Goal: Information Seeking & Learning: Learn about a topic

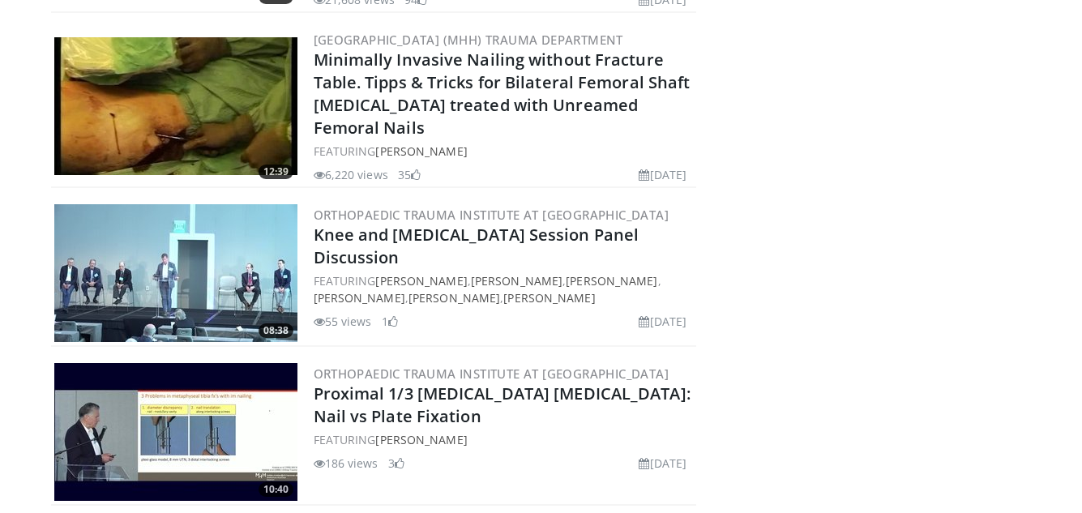
scroll to position [567, 0]
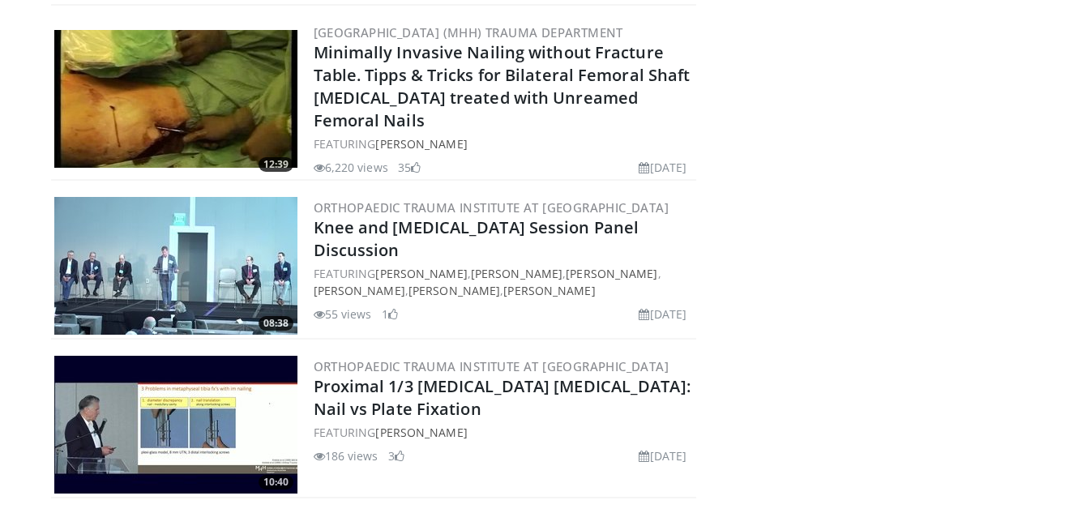
click at [150, 391] on img at bounding box center [175, 425] width 243 height 138
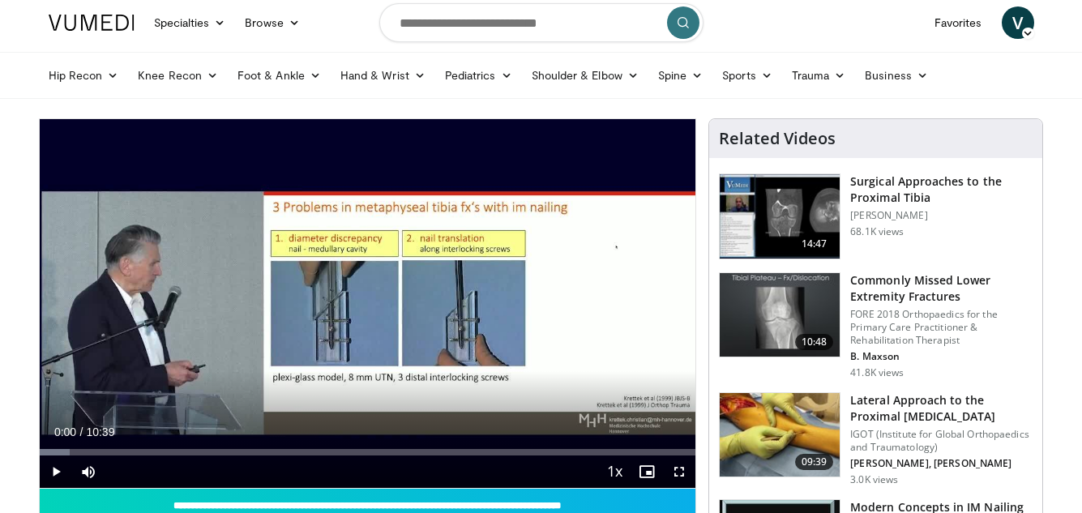
scroll to position [81, 0]
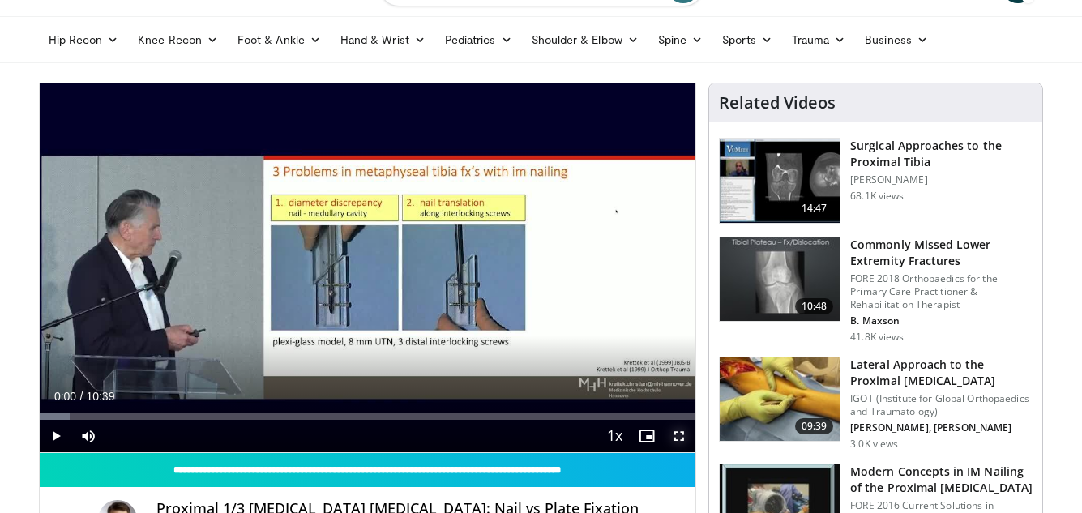
click at [687, 432] on span "Video Player" at bounding box center [679, 436] width 32 height 32
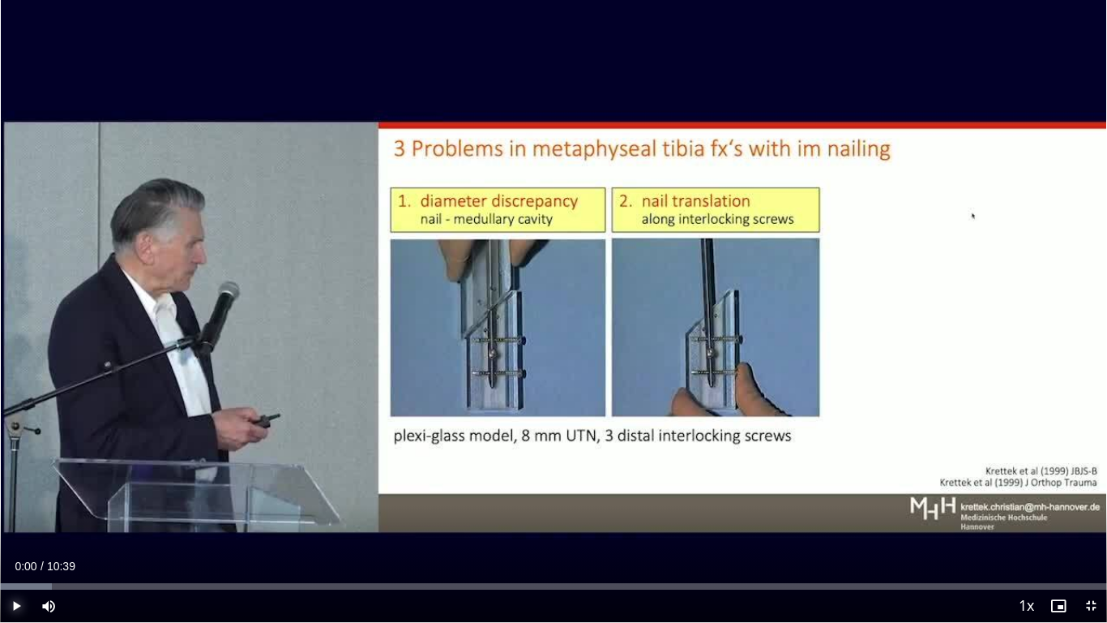
click at [13, 512] on span "Video Player" at bounding box center [16, 605] width 32 height 32
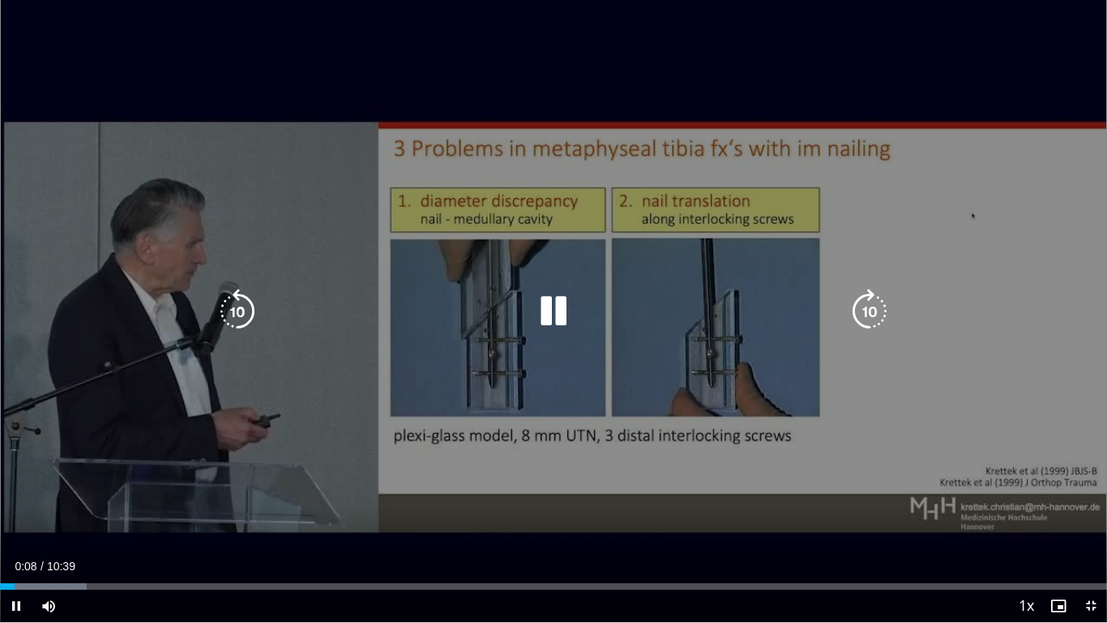
click at [550, 305] on icon "Video Player" at bounding box center [553, 311] width 45 height 45
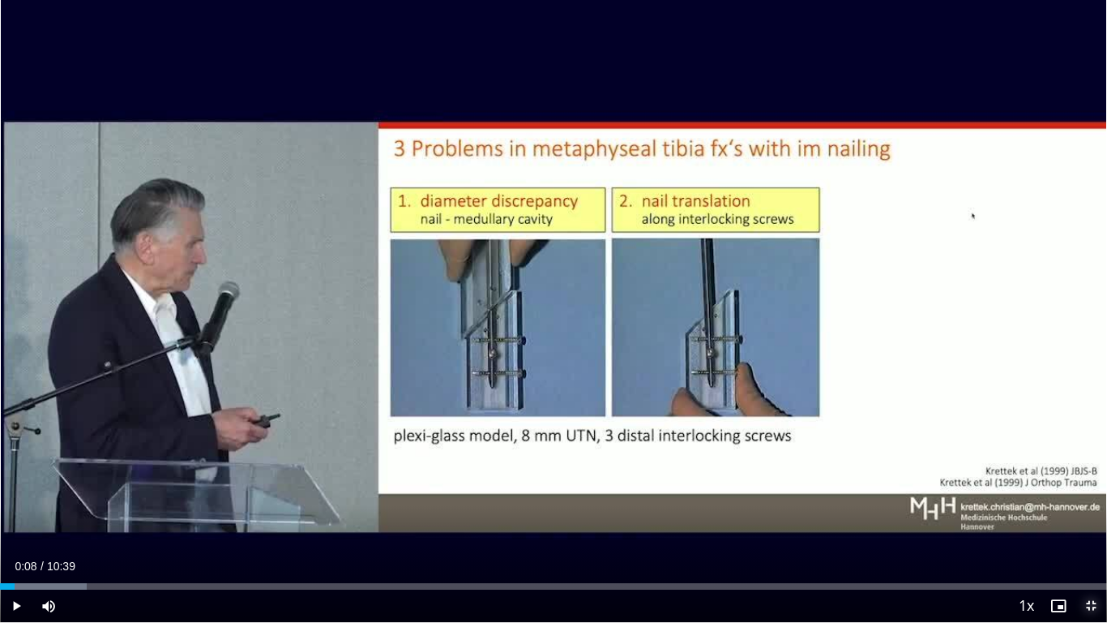
click at [1081, 512] on span "Video Player" at bounding box center [1091, 605] width 32 height 32
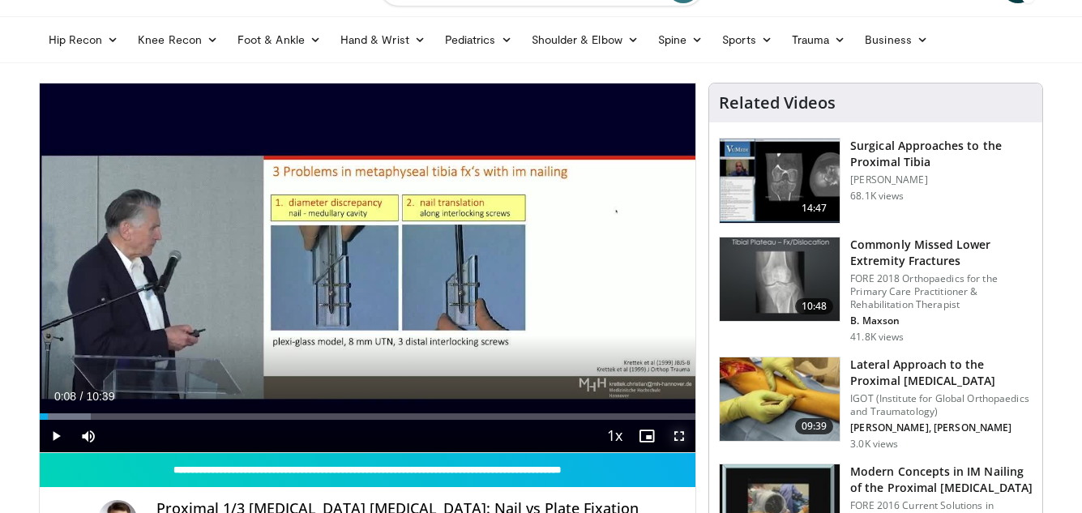
click at [679, 435] on span "Video Player" at bounding box center [679, 436] width 32 height 32
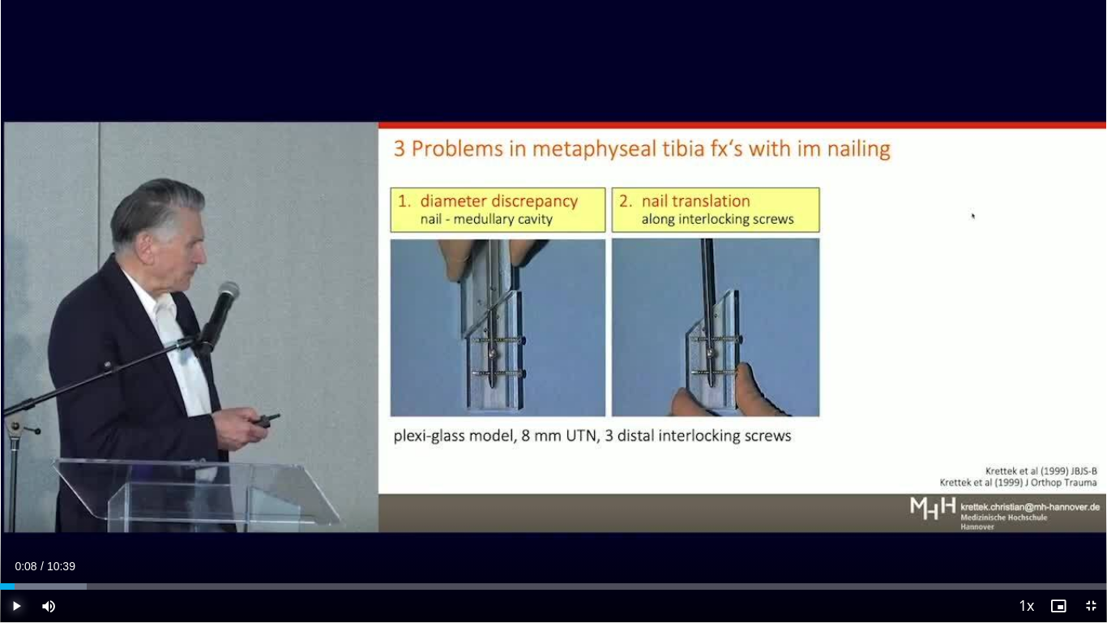
click at [12, 512] on span "Video Player" at bounding box center [16, 605] width 32 height 32
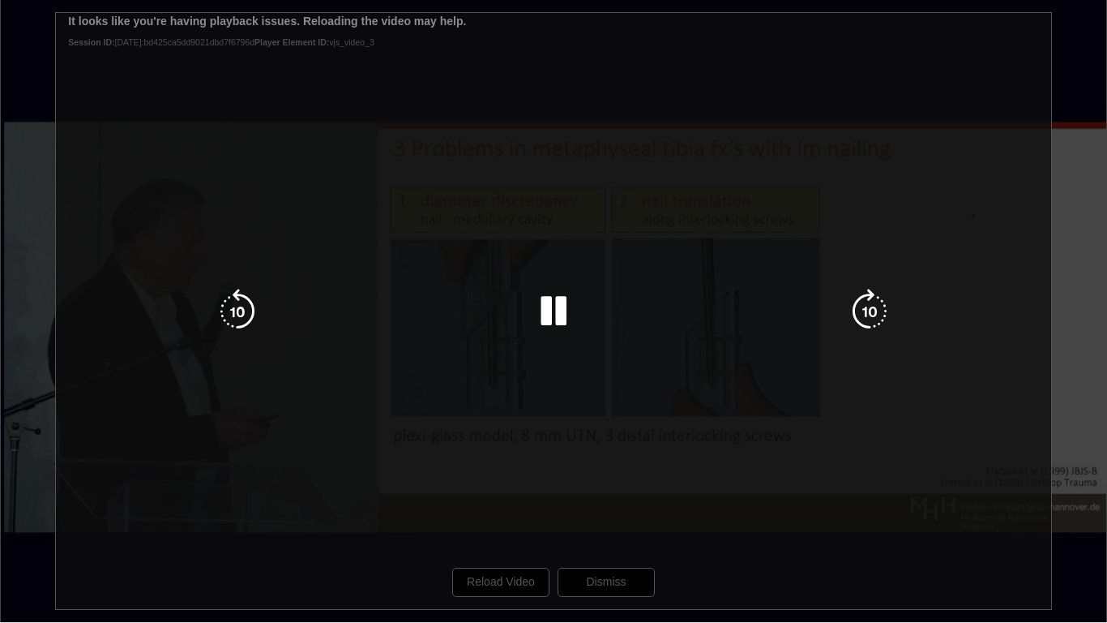
click at [491, 512] on div "10 seconds Tap to unmute" at bounding box center [553, 311] width 1107 height 622
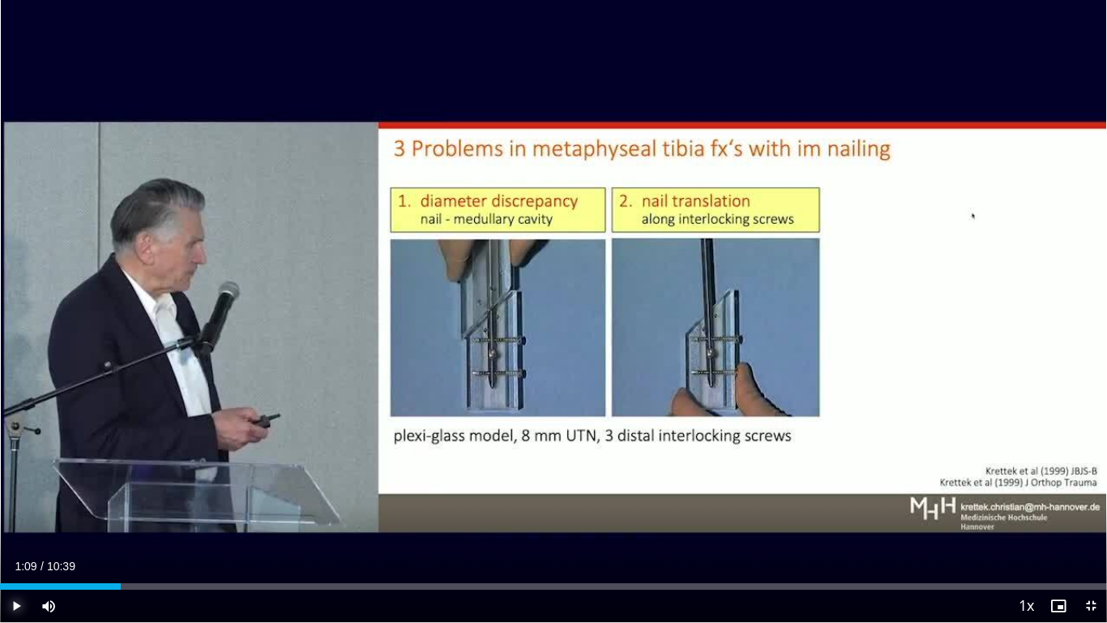
click at [17, 512] on span "Video Player" at bounding box center [16, 605] width 32 height 32
click at [13, 512] on span "Video Player" at bounding box center [16, 605] width 32 height 32
click at [19, 512] on span "Video Player" at bounding box center [16, 605] width 32 height 32
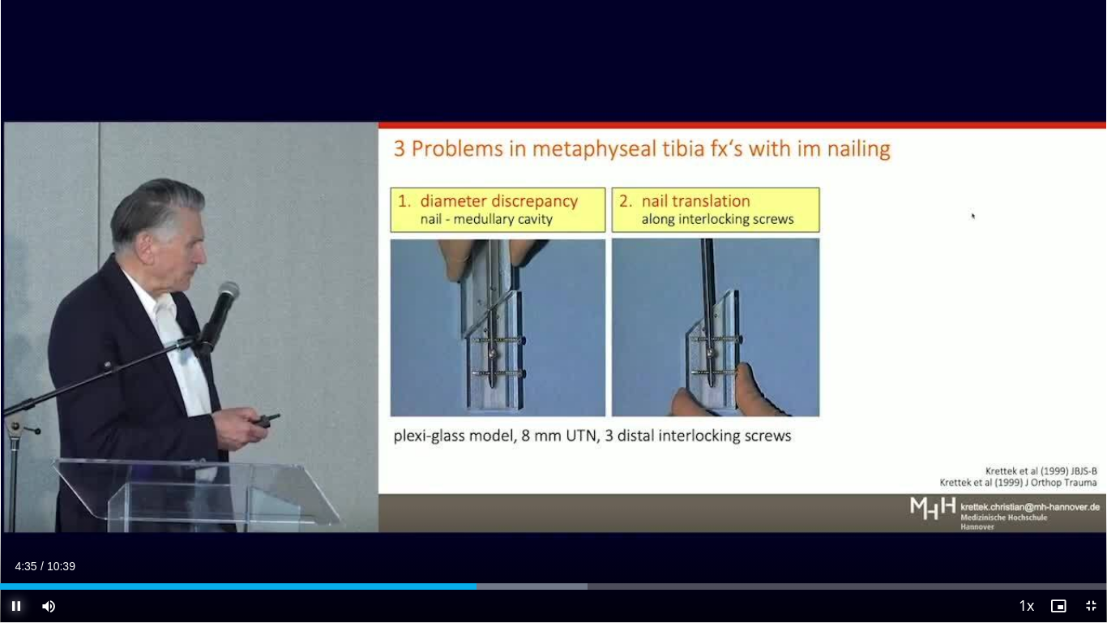
click at [13, 512] on span "Video Player" at bounding box center [16, 605] width 32 height 32
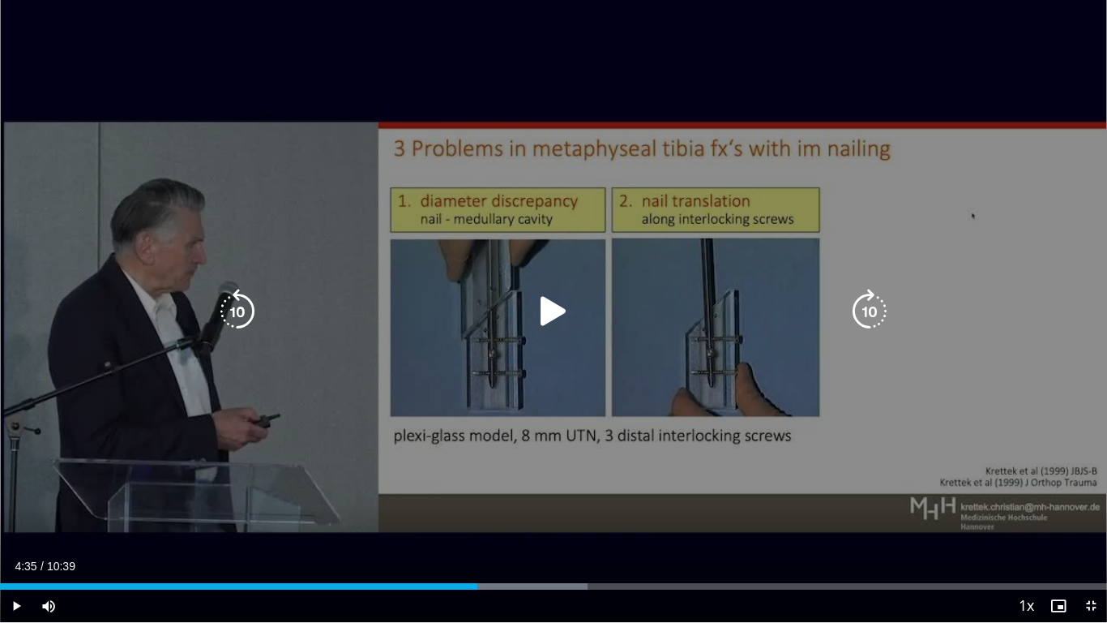
click at [546, 309] on icon "Video Player" at bounding box center [553, 311] width 45 height 45
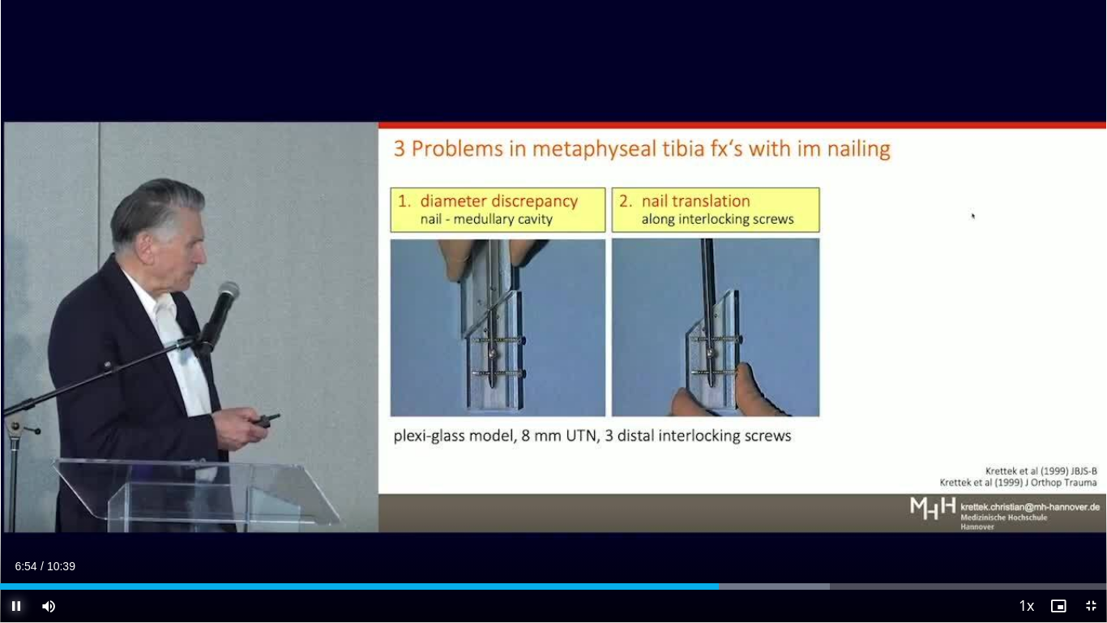
click at [19, 512] on span "Video Player" at bounding box center [16, 605] width 32 height 32
click at [16, 512] on span "Video Player" at bounding box center [16, 605] width 32 height 32
click at [1081, 512] on span "Video Player" at bounding box center [1091, 605] width 32 height 32
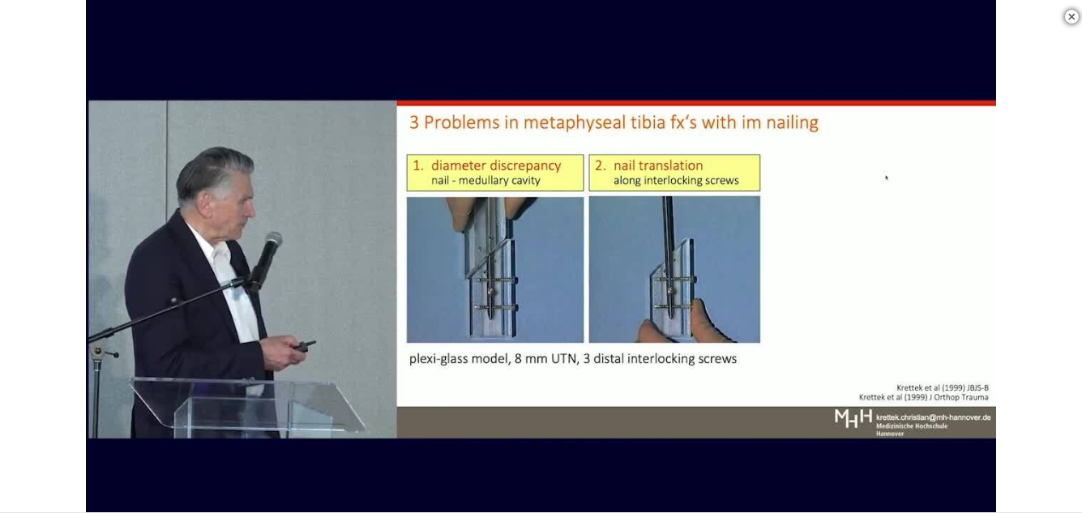
scroll to position [567, 0]
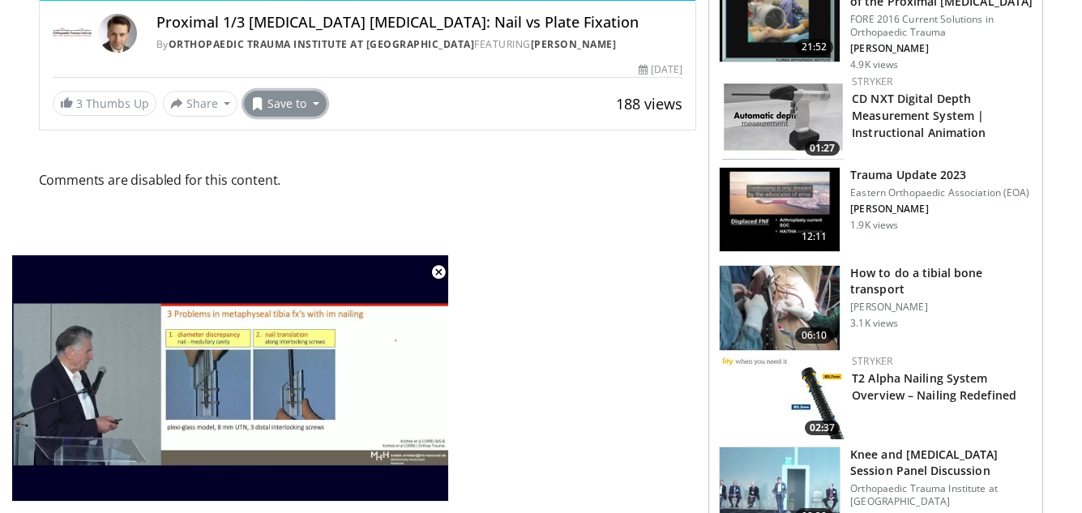
click at [276, 105] on button "Save to" at bounding box center [285, 104] width 83 height 26
click at [280, 133] on span "Add to Favorites" at bounding box center [314, 139] width 100 height 18
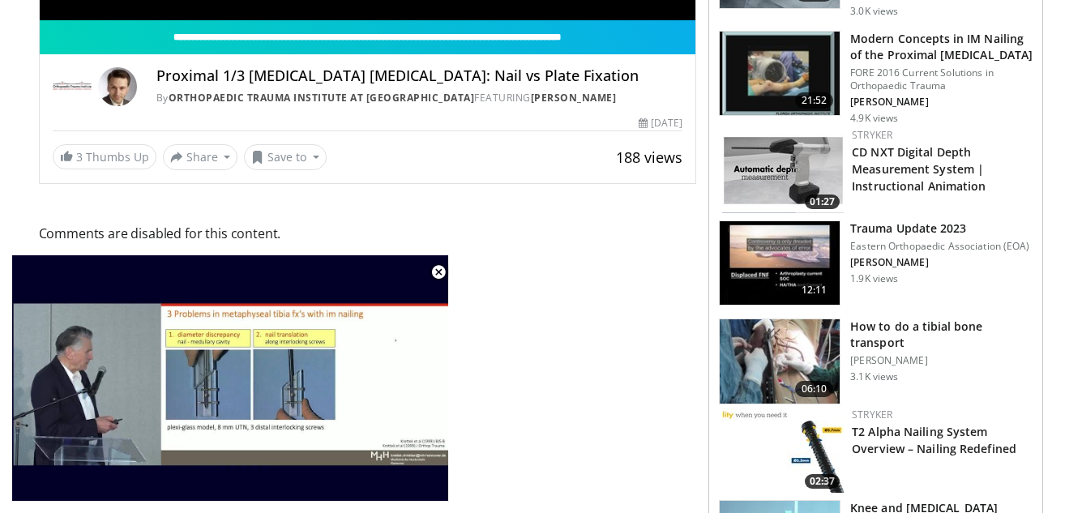
scroll to position [621, 0]
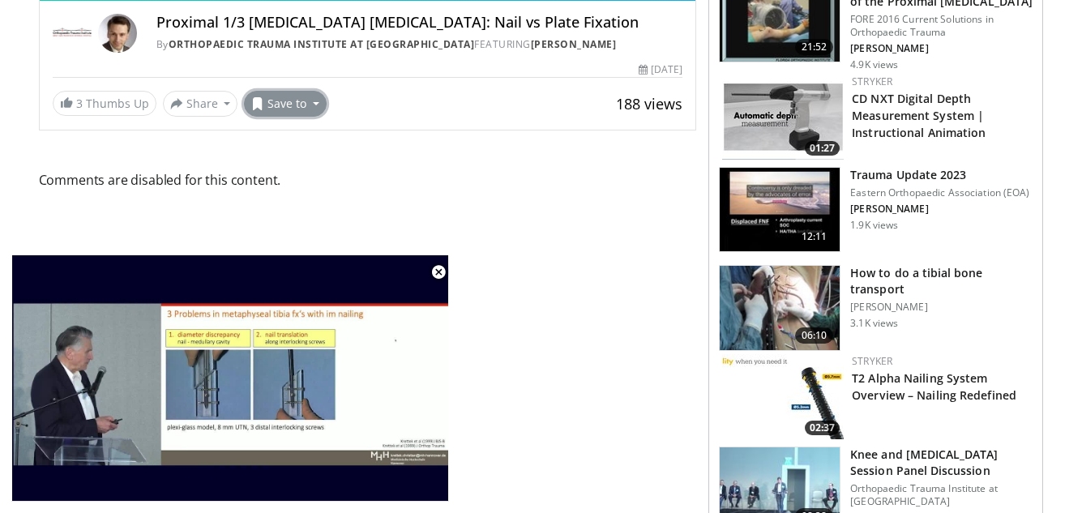
click at [273, 102] on button "Save to" at bounding box center [285, 104] width 83 height 26
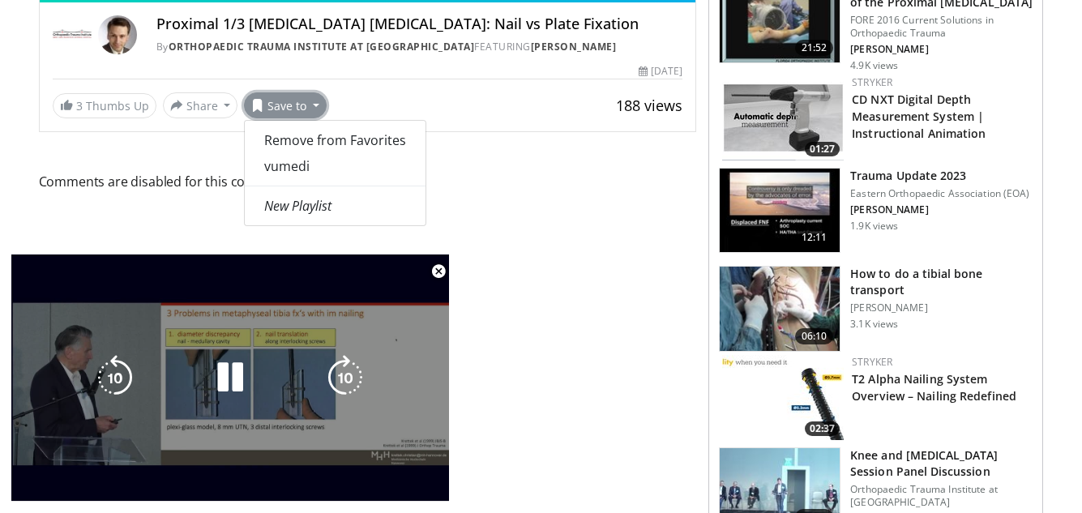
scroll to position [567, 0]
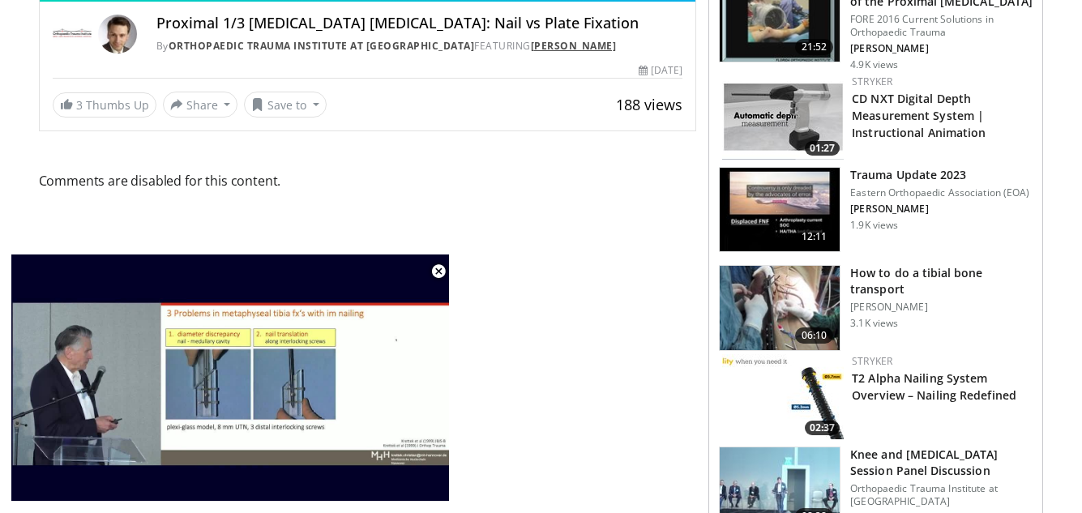
click at [531, 49] on link "[PERSON_NAME]" at bounding box center [574, 46] width 86 height 14
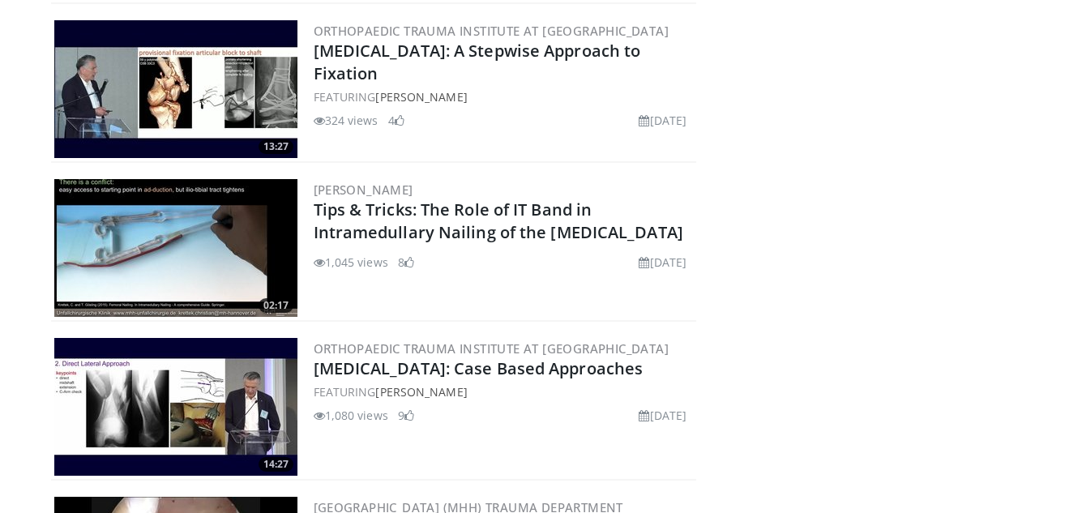
scroll to position [1540, 0]
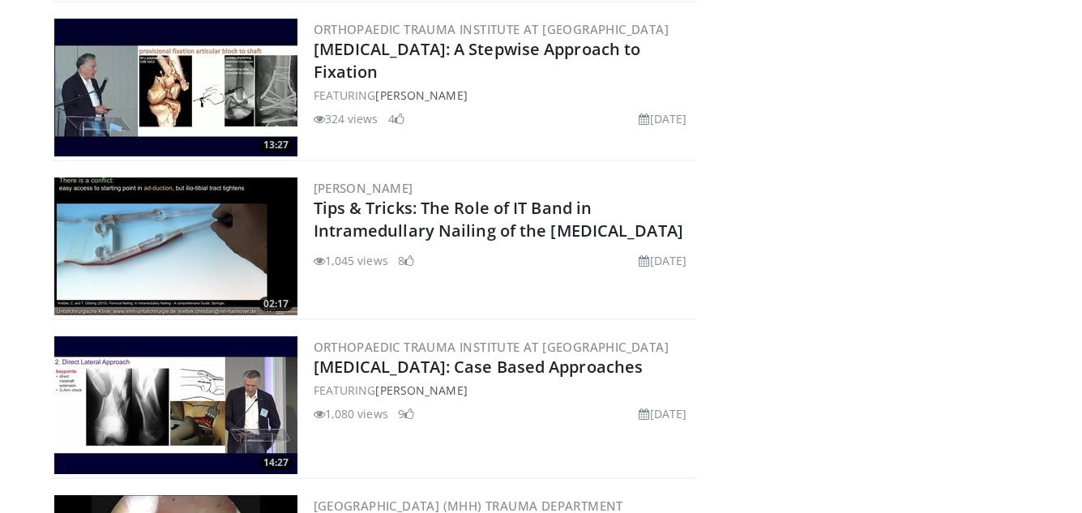
click at [122, 218] on img at bounding box center [175, 247] width 243 height 138
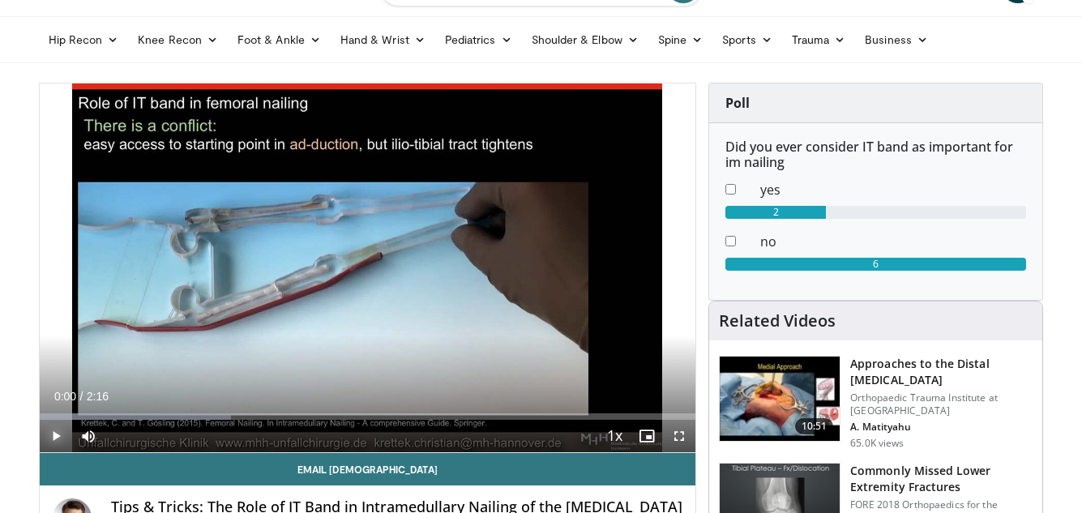
click at [54, 432] on span "Video Player" at bounding box center [56, 436] width 32 height 32
click at [57, 438] on span "Video Player" at bounding box center [56, 436] width 32 height 32
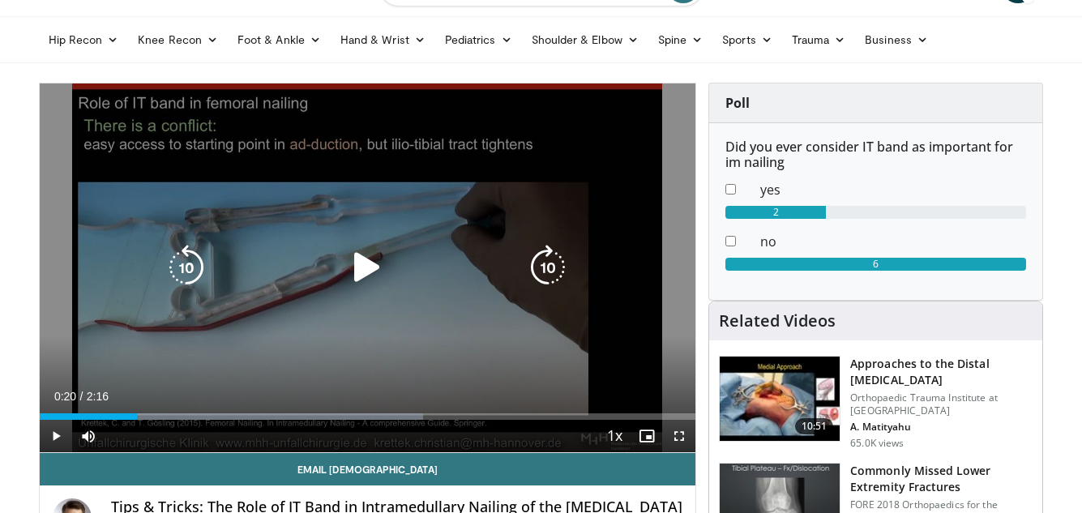
click at [366, 267] on icon "Video Player" at bounding box center [367, 267] width 45 height 45
click at [371, 270] on icon "Video Player" at bounding box center [367, 267] width 45 height 45
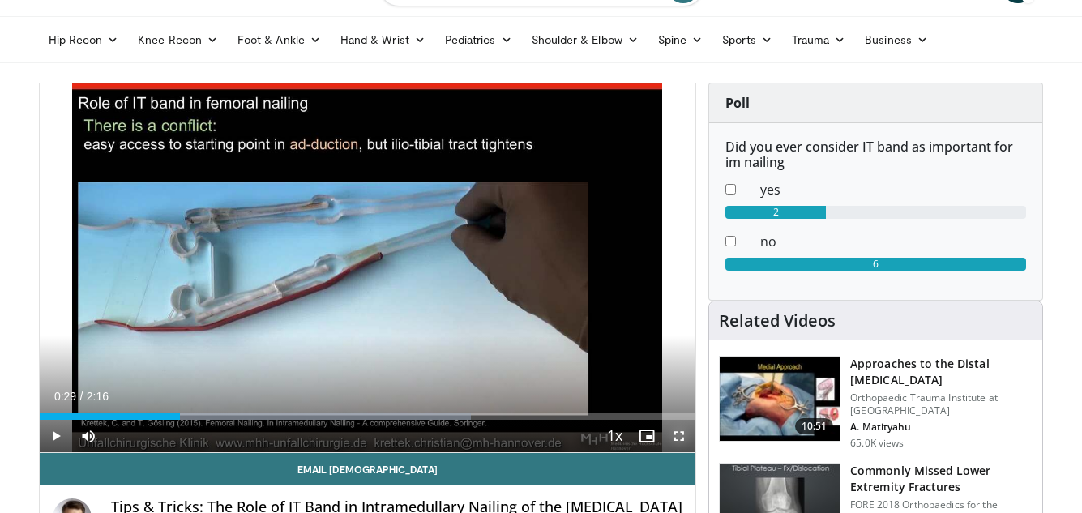
click at [678, 433] on span "Video Player" at bounding box center [679, 436] width 32 height 32
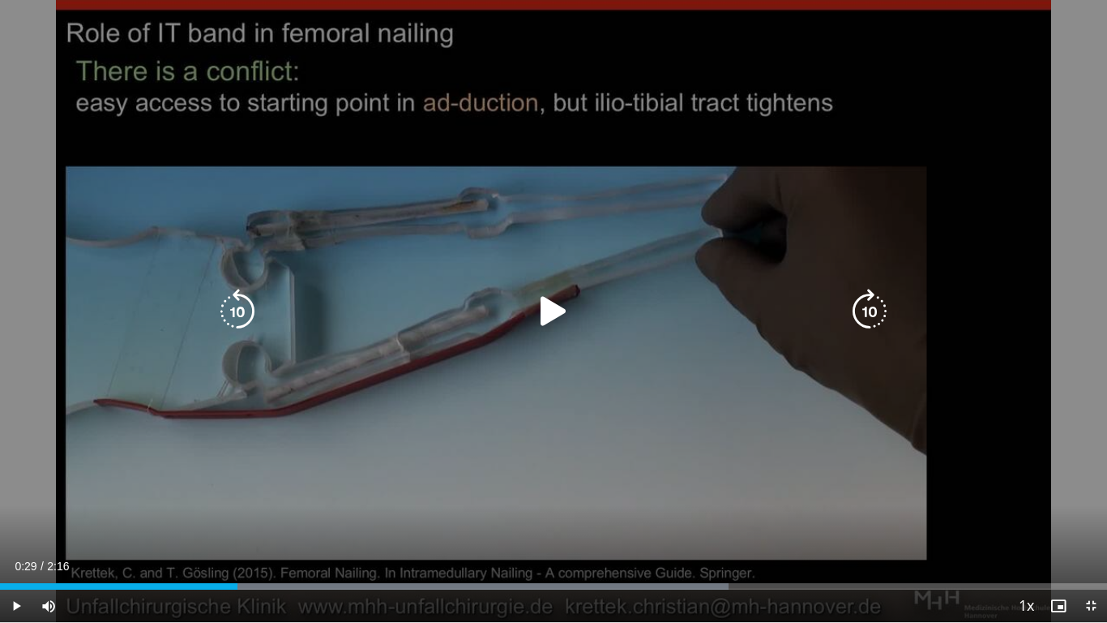
click at [560, 307] on icon "Video Player" at bounding box center [553, 311] width 45 height 45
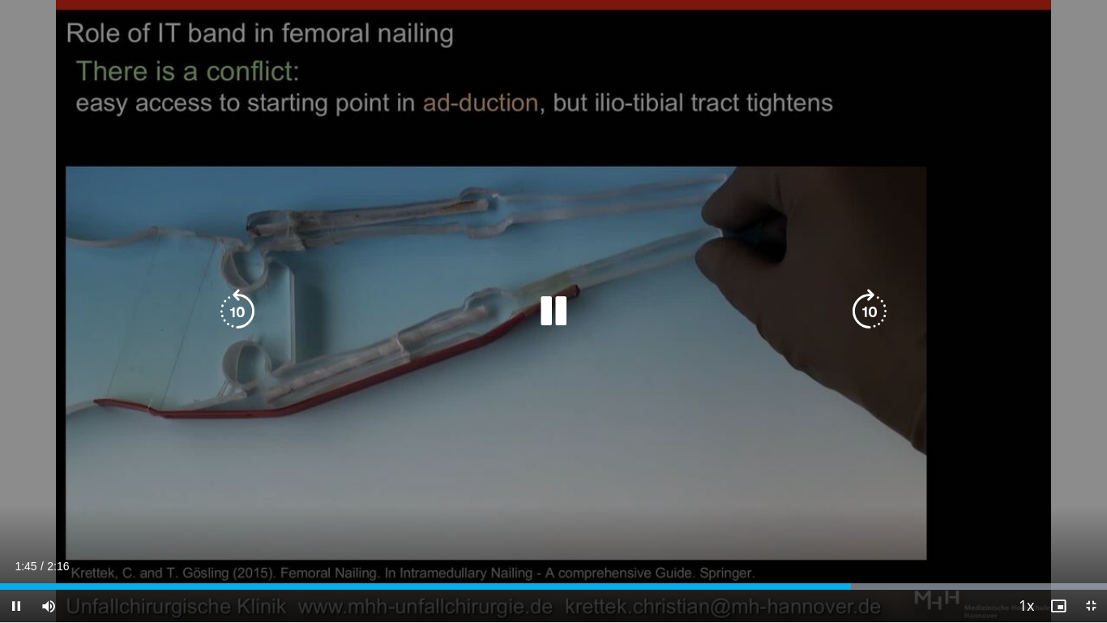
click at [552, 310] on icon "Video Player" at bounding box center [553, 311] width 45 height 45
click at [553, 304] on icon "Video Player" at bounding box center [553, 311] width 45 height 45
click at [555, 297] on icon "Video Player" at bounding box center [553, 311] width 45 height 45
click at [548, 299] on icon "Video Player" at bounding box center [553, 311] width 45 height 45
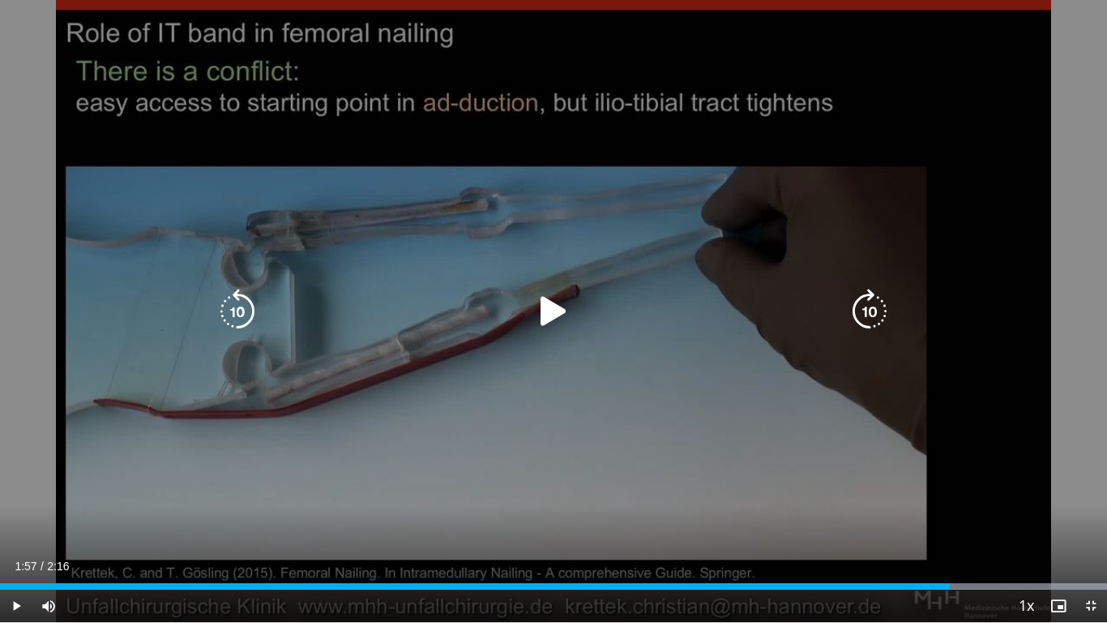
click at [551, 300] on icon "Video Player" at bounding box center [553, 311] width 45 height 45
click at [555, 307] on icon "Video Player" at bounding box center [553, 311] width 45 height 45
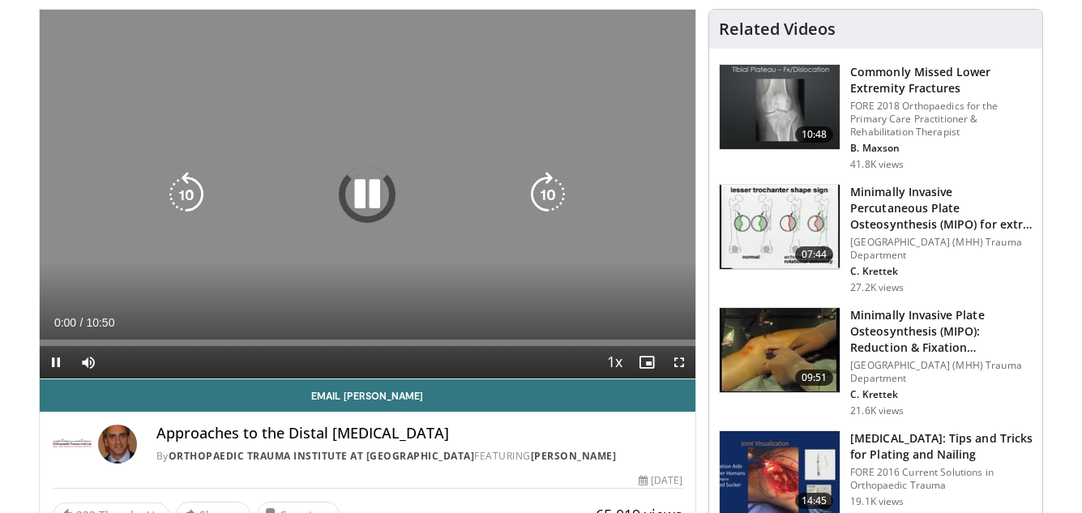
scroll to position [162, 0]
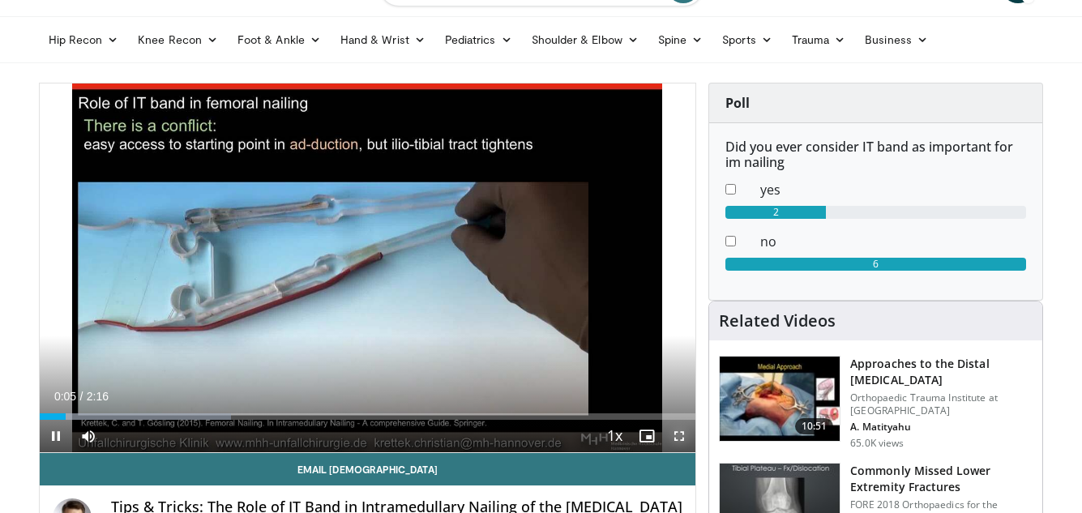
click at [675, 435] on span "Video Player" at bounding box center [679, 436] width 32 height 32
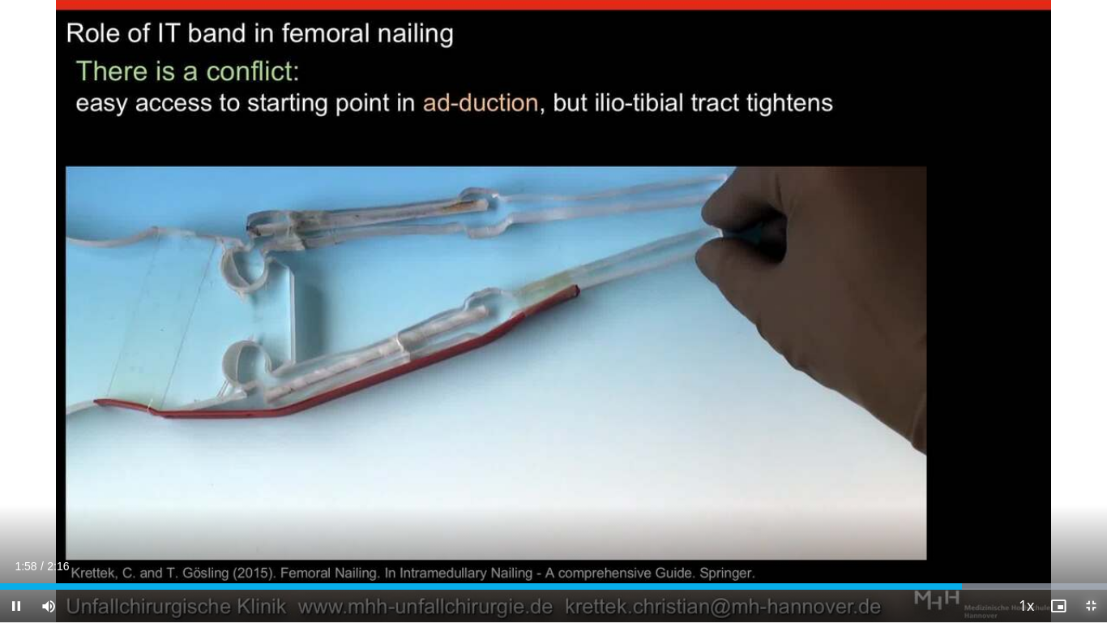
click at [1081, 512] on span "Video Player" at bounding box center [1091, 605] width 32 height 32
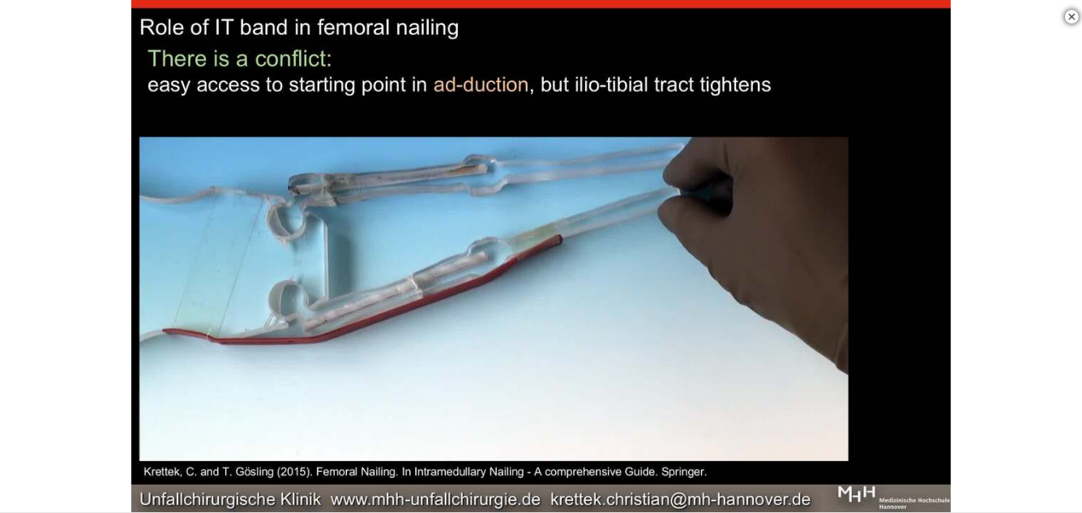
scroll to position [486, 0]
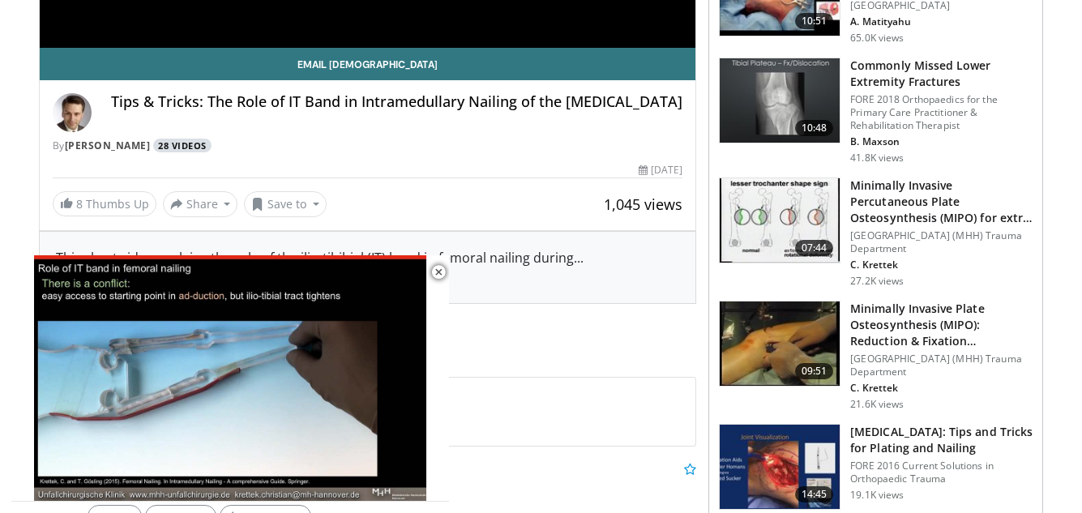
click at [212, 144] on link "28 Videos" at bounding box center [182, 146] width 59 height 14
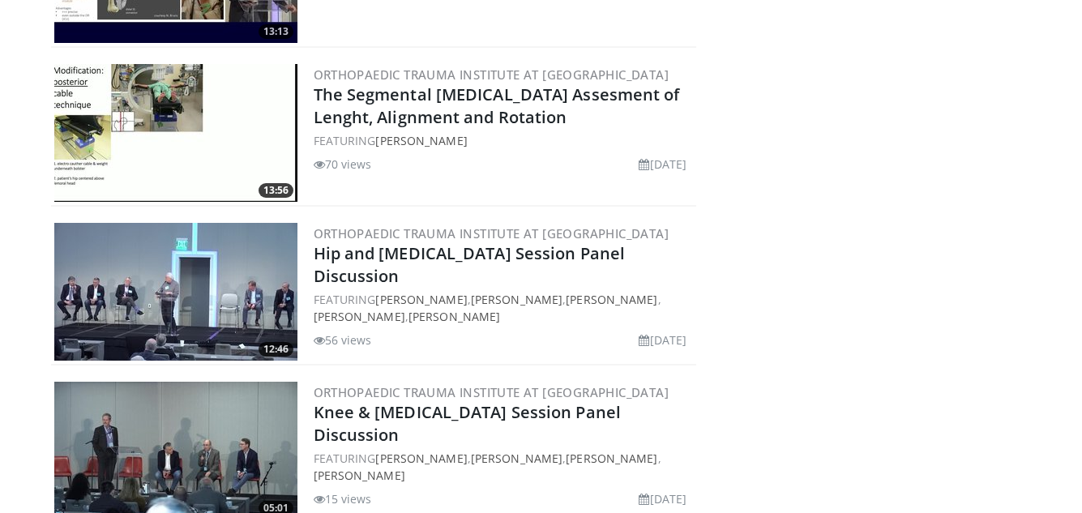
scroll to position [3797, 0]
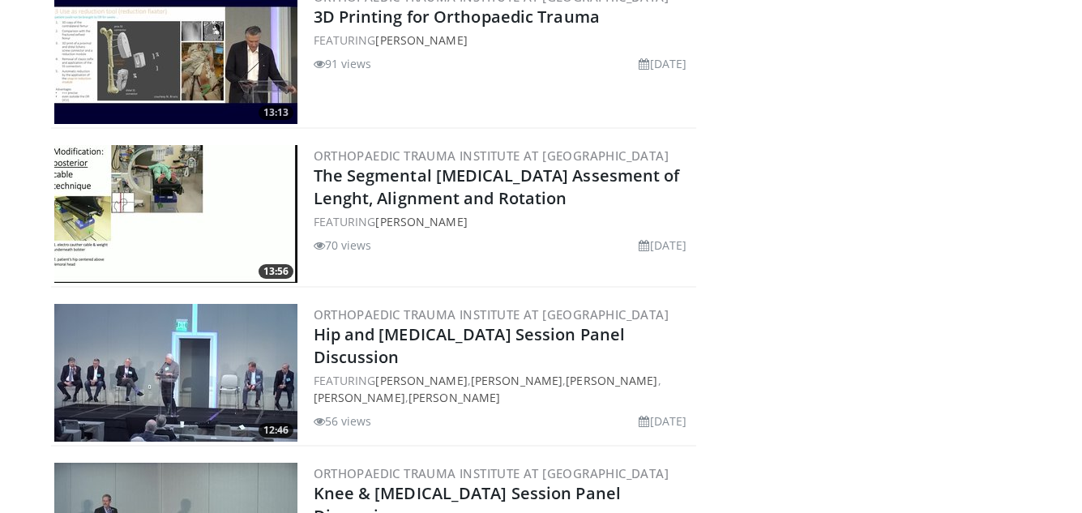
click at [159, 186] on img at bounding box center [175, 214] width 243 height 138
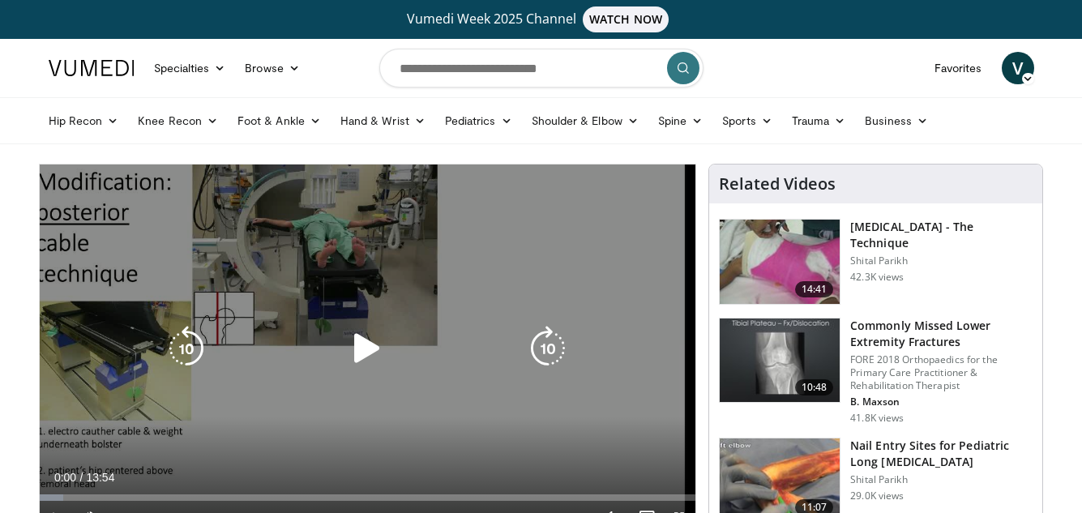
click at [365, 353] on icon "Video Player" at bounding box center [367, 348] width 45 height 45
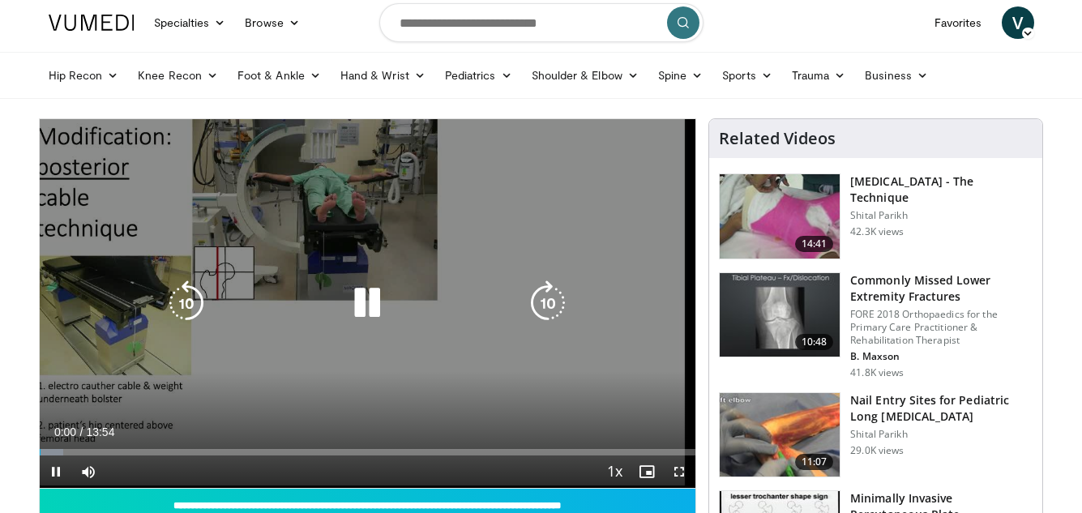
scroll to position [81, 0]
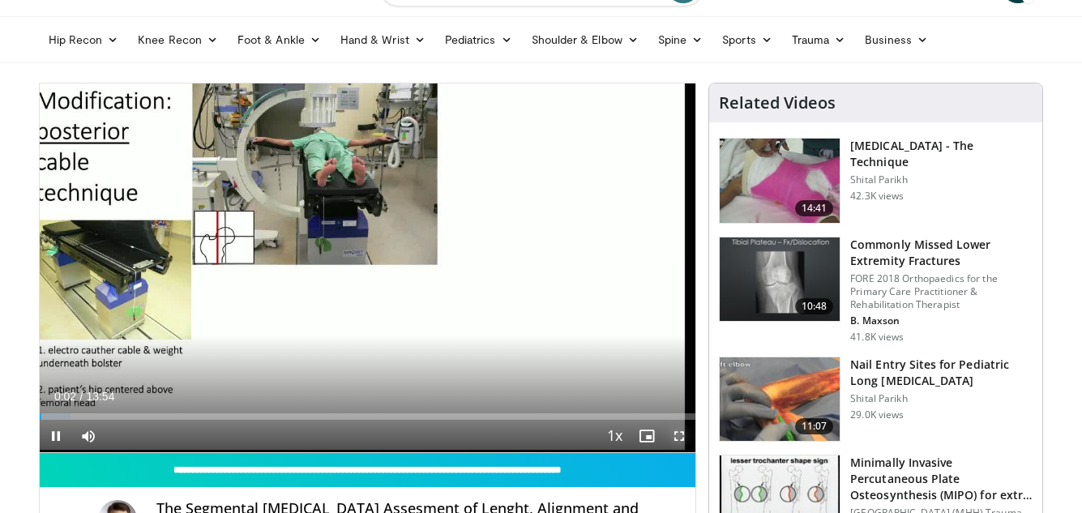
click at [679, 437] on span "Video Player" at bounding box center [679, 436] width 32 height 32
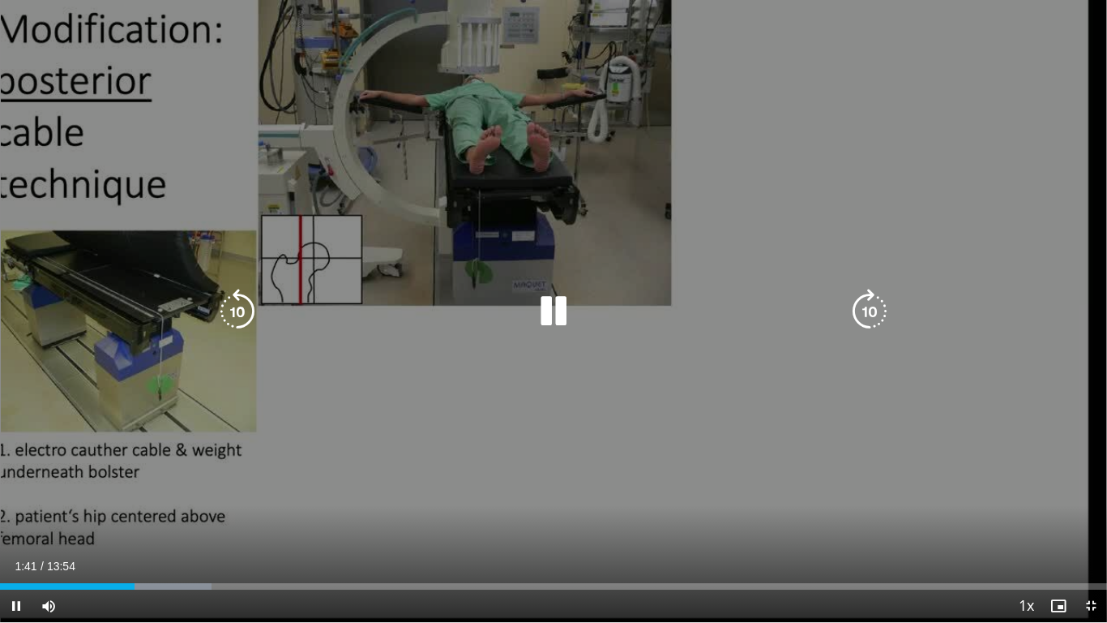
click at [547, 309] on icon "Video Player" at bounding box center [553, 311] width 45 height 45
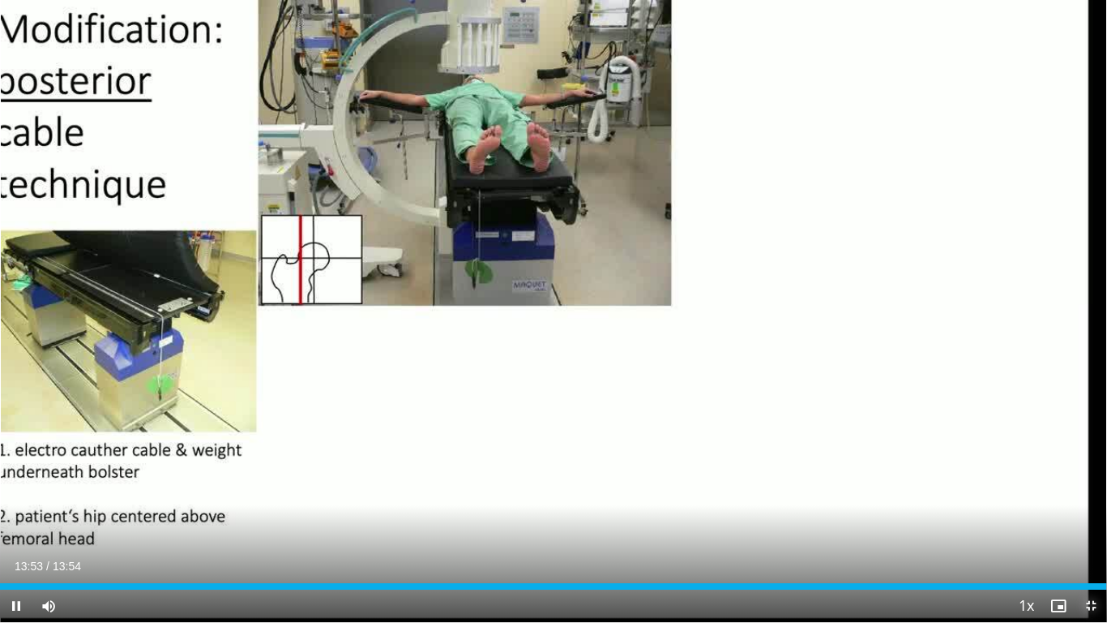
click at [1081, 512] on span "Video Player" at bounding box center [1091, 605] width 32 height 32
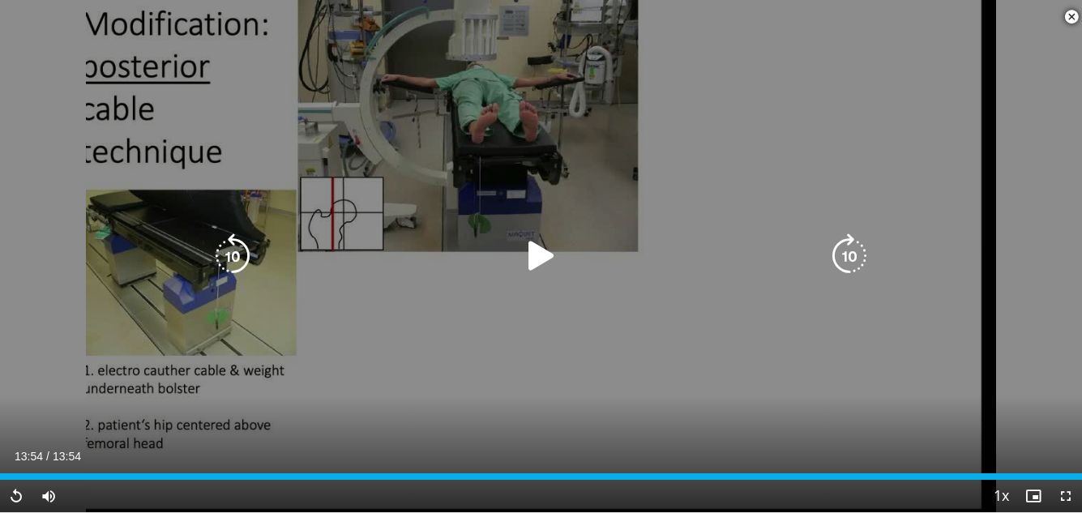
scroll to position [405, 0]
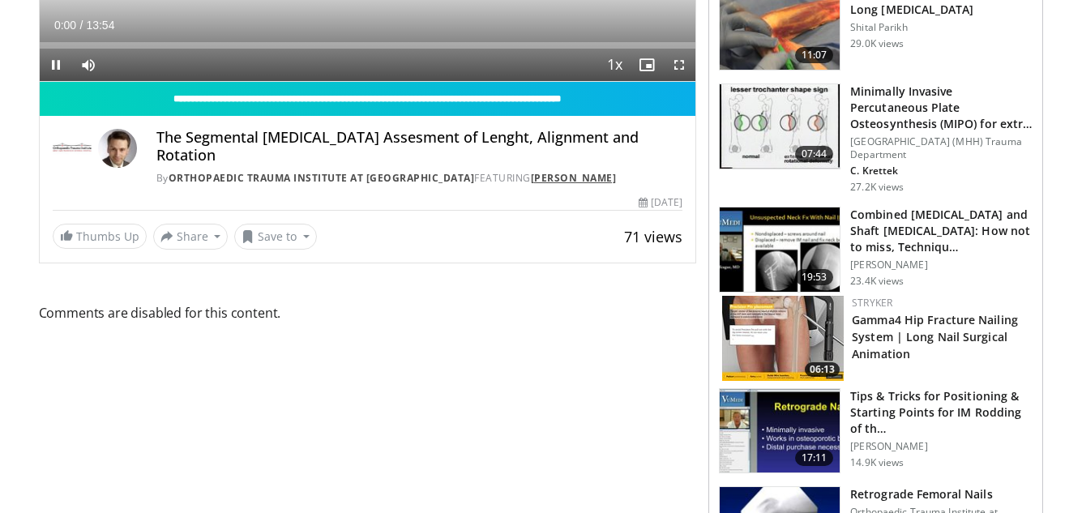
scroll to position [405, 0]
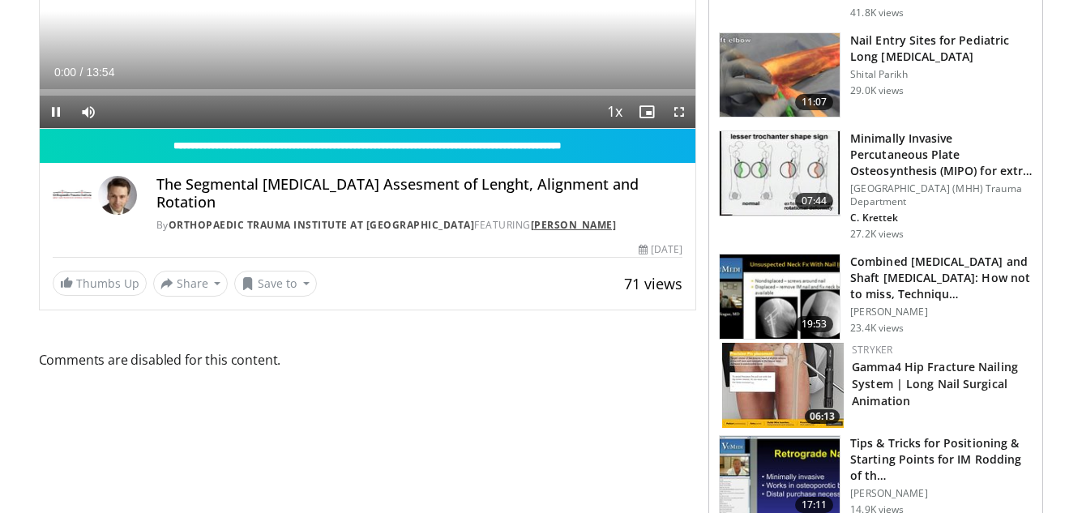
click at [493, 173] on div "The Segmental Femoral Shaft Fracture Assesment of Lenght, Alignment and Rotatio…" at bounding box center [368, 199] width 657 height 72
drag, startPoint x: 493, startPoint y: 173, endPoint x: 495, endPoint y: 186, distance: 14.0
click at [493, 173] on div "The Segmental Femoral Shaft Fracture Assesment of Lenght, Alignment and Rotatio…" at bounding box center [368, 199] width 657 height 72
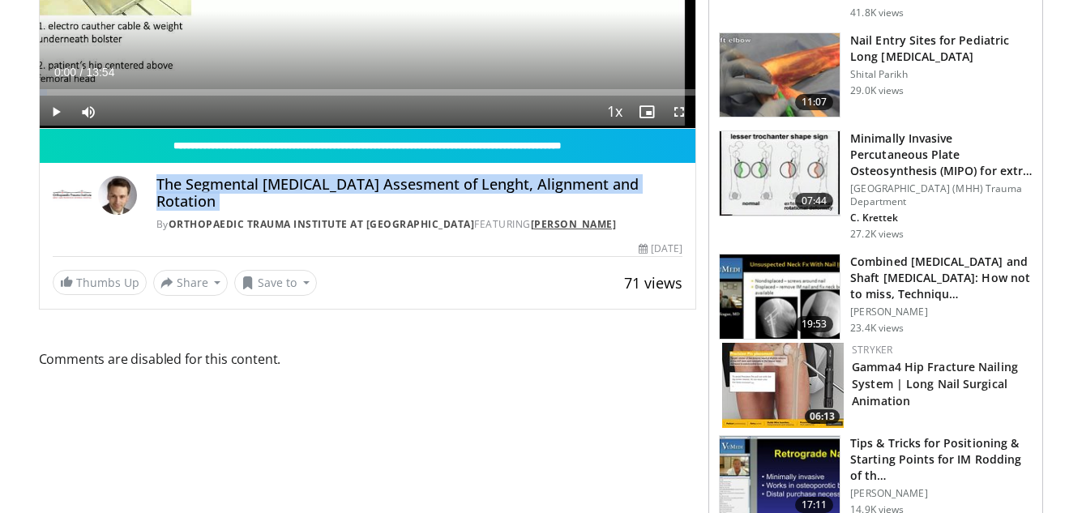
click at [531, 224] on link "Christian Krettek" at bounding box center [574, 224] width 86 height 14
click at [531, 224] on link "[PERSON_NAME]" at bounding box center [574, 224] width 86 height 14
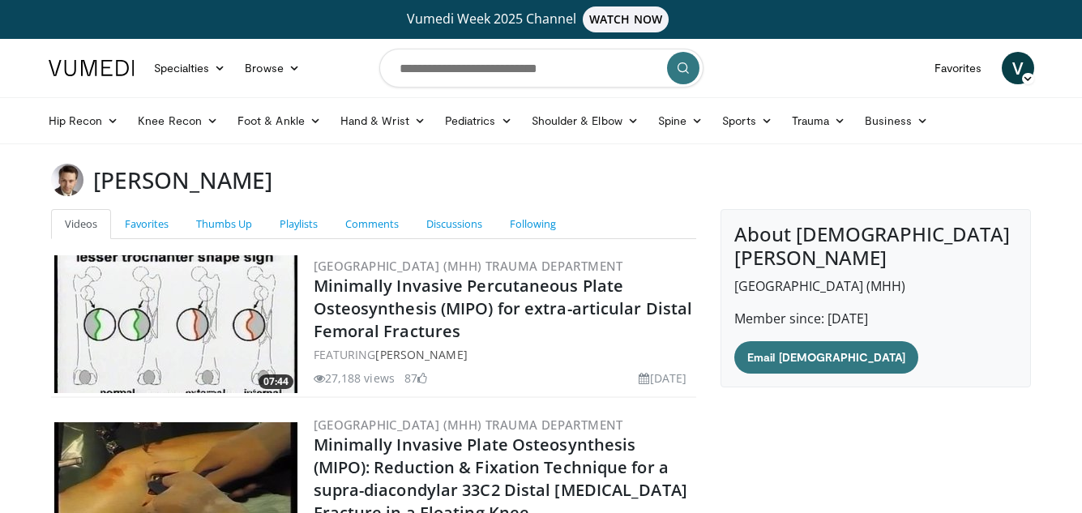
scroll to position [162, 0]
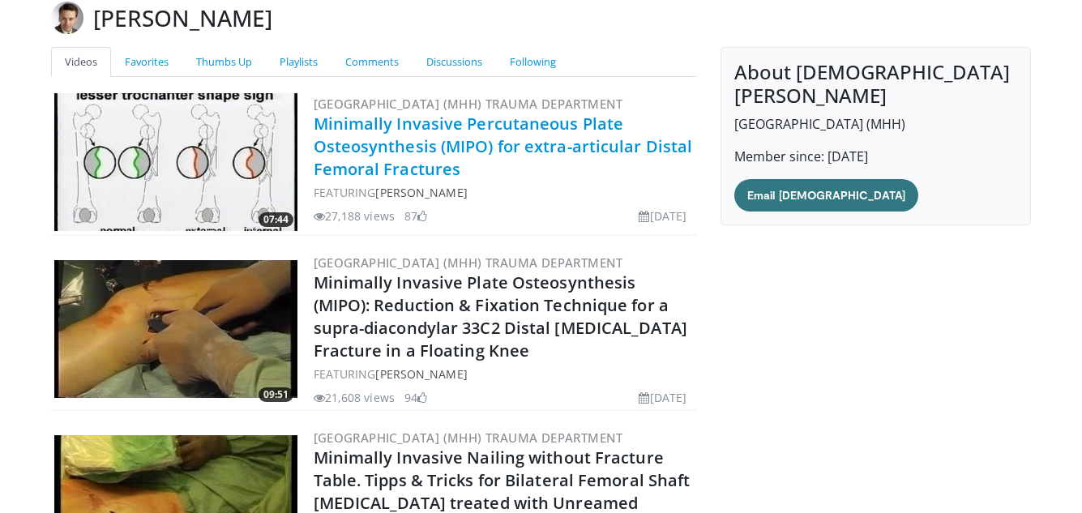
click at [403, 152] on link "Minimally Invasive Percutaneous Plate Osteosynthesis (MIPO) for extra-articular…" at bounding box center [503, 146] width 379 height 67
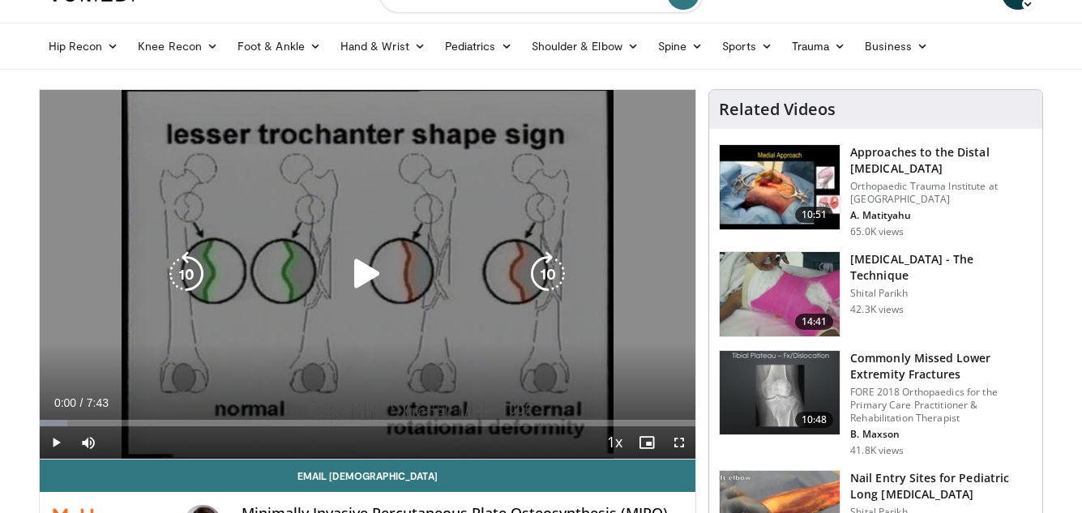
scroll to position [81, 0]
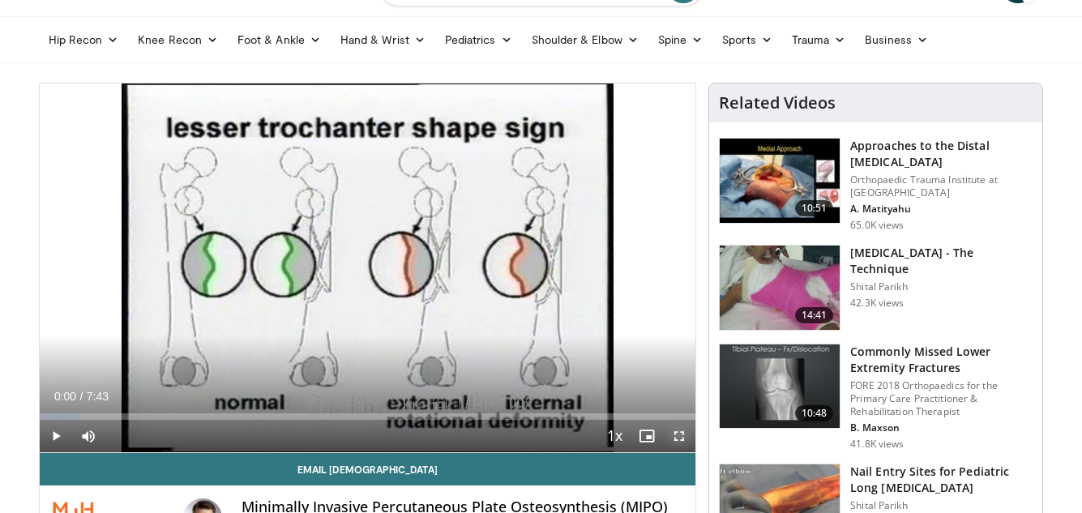
click at [683, 433] on span "Video Player" at bounding box center [679, 436] width 32 height 32
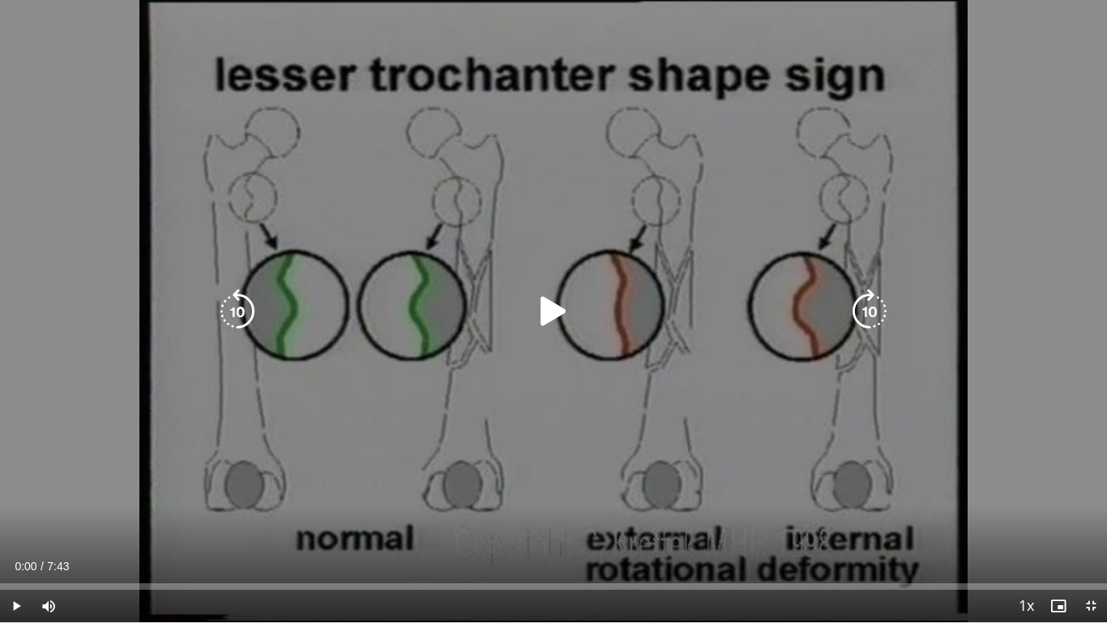
click at [554, 306] on icon "Video Player" at bounding box center [553, 311] width 45 height 45
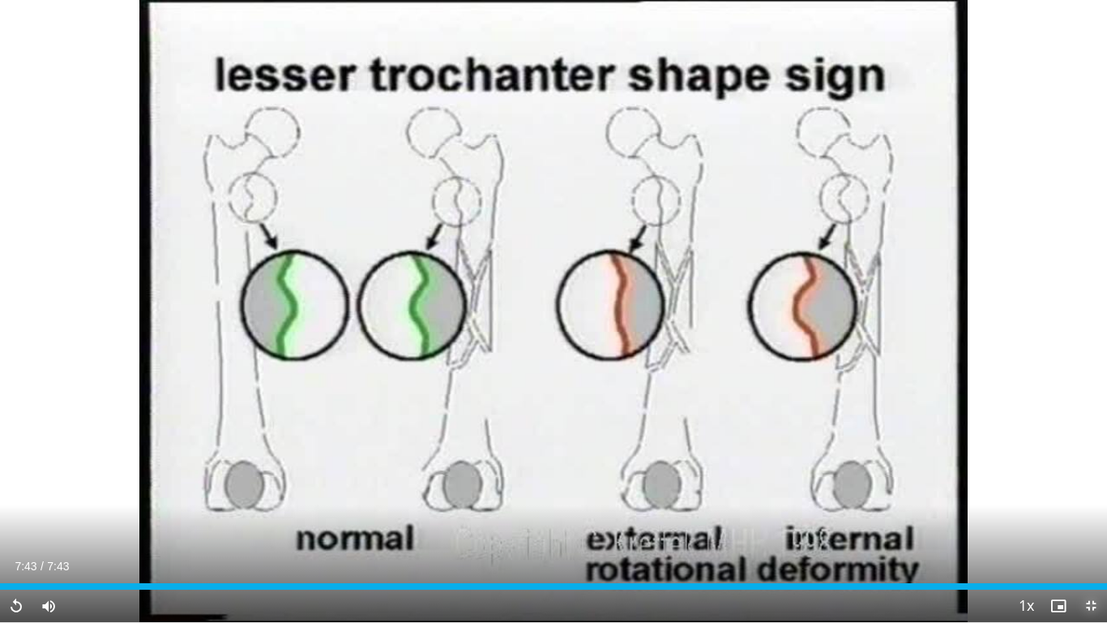
click at [1081, 512] on span "Video Player" at bounding box center [1091, 605] width 32 height 32
